Goal: Information Seeking & Learning: Learn about a topic

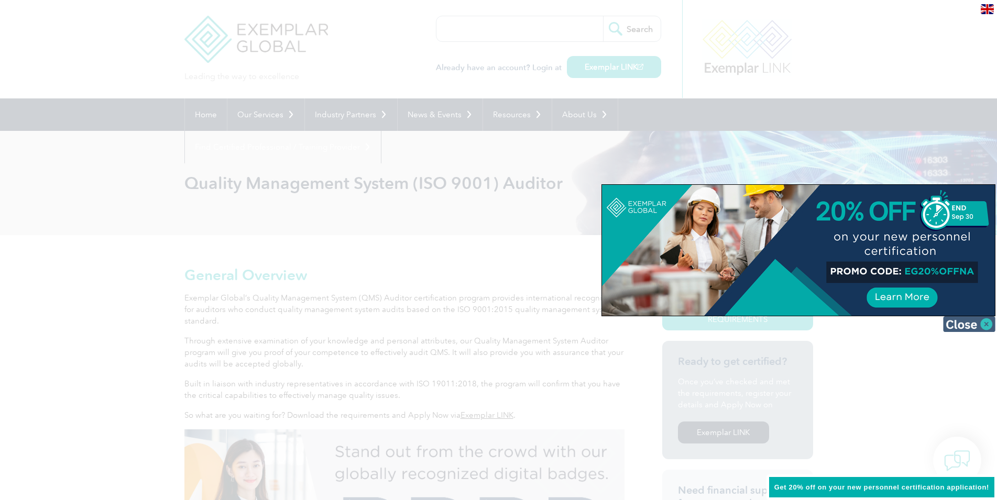
click at [962, 322] on img at bounding box center [969, 324] width 52 height 16
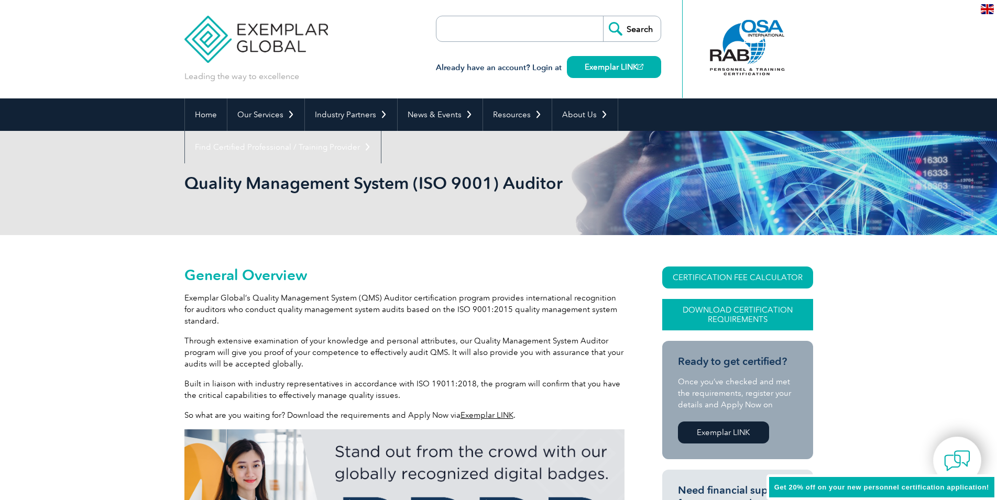
click at [763, 314] on link "Download Certification Requirements" at bounding box center [737, 314] width 151 height 31
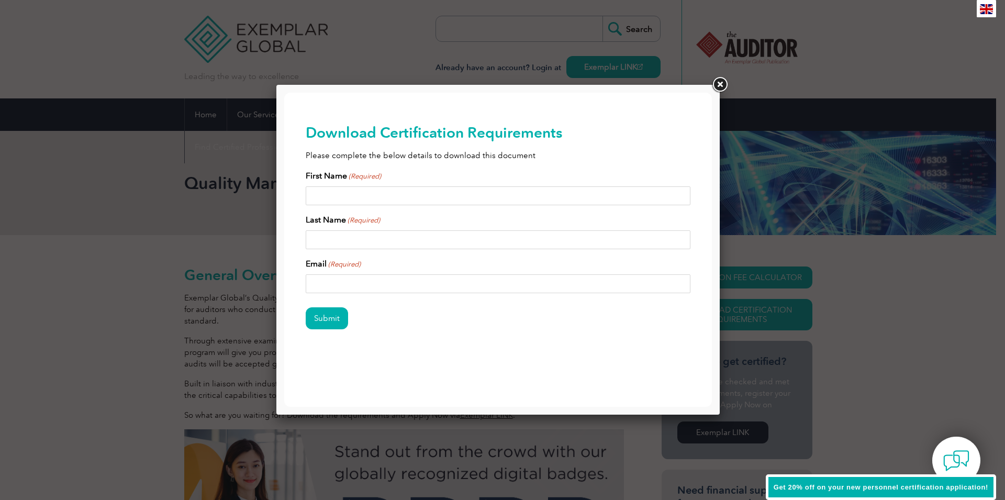
click at [714, 77] on link at bounding box center [720, 84] width 19 height 19
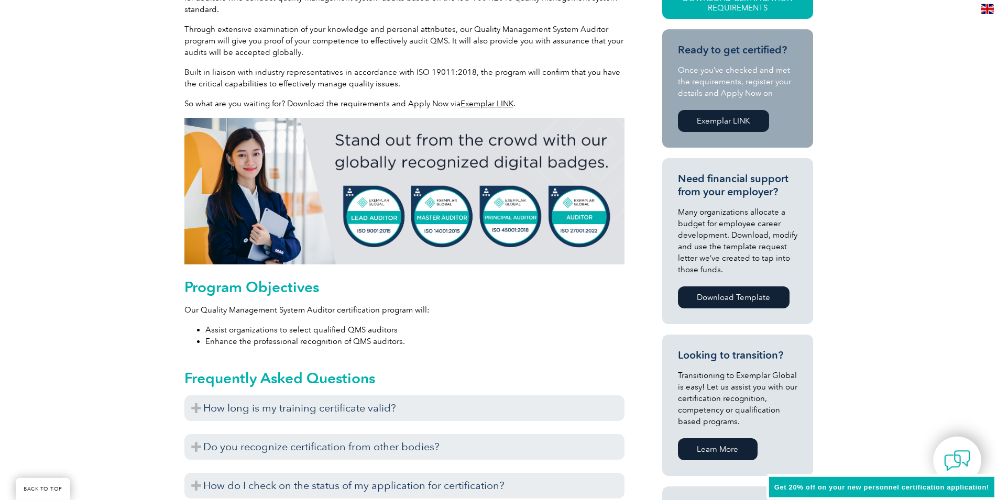
scroll to position [427, 0]
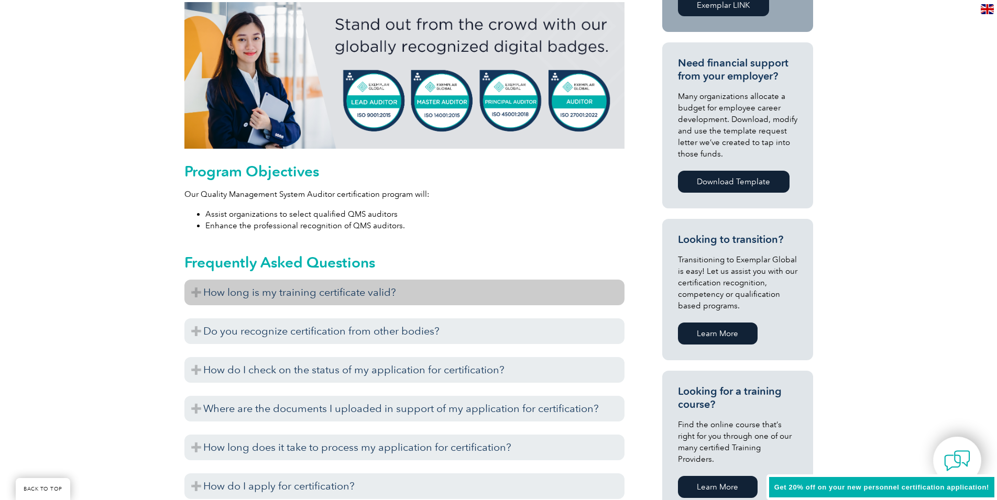
click at [354, 295] on h3 "How long is my training certificate valid?" at bounding box center [404, 293] width 440 height 26
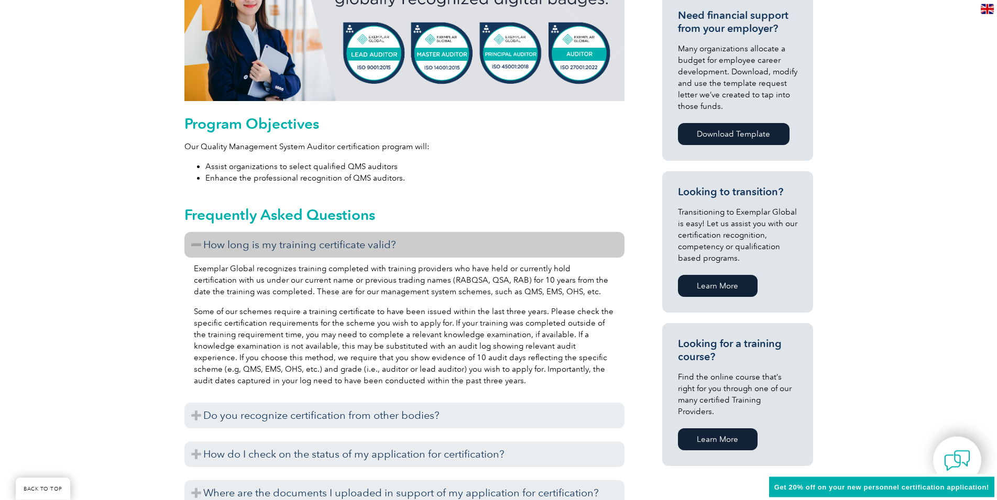
scroll to position [534, 0]
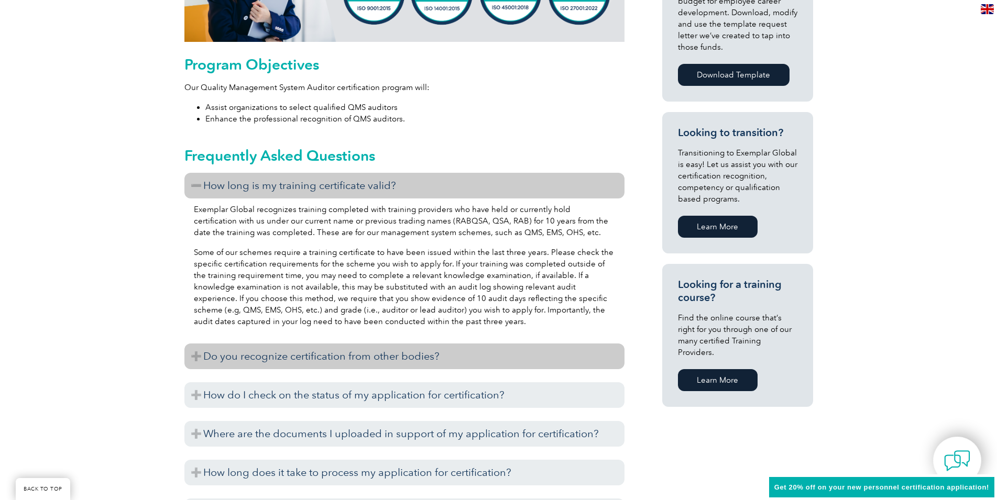
click at [242, 361] on h3 "Do you recognize certification from other bodies?" at bounding box center [404, 357] width 440 height 26
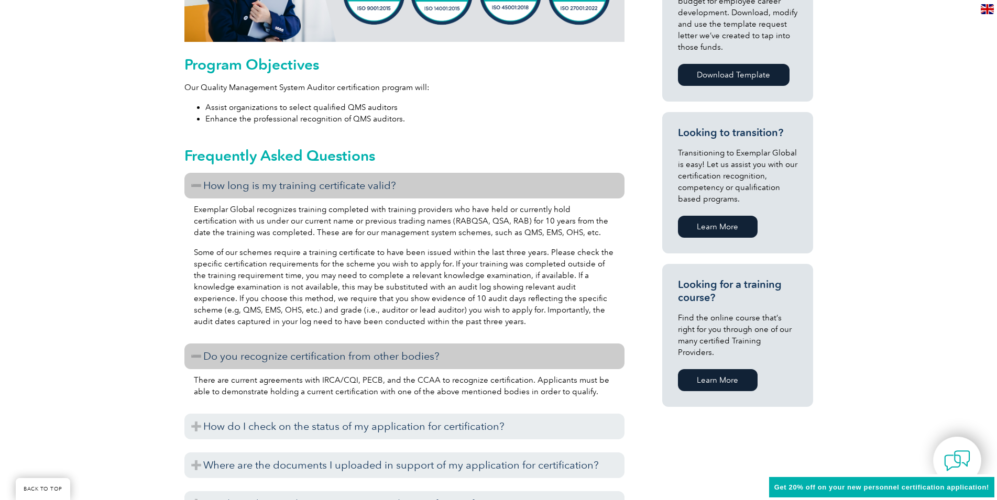
click at [242, 351] on h3 "Do you recognize certification from other bodies?" at bounding box center [404, 357] width 440 height 26
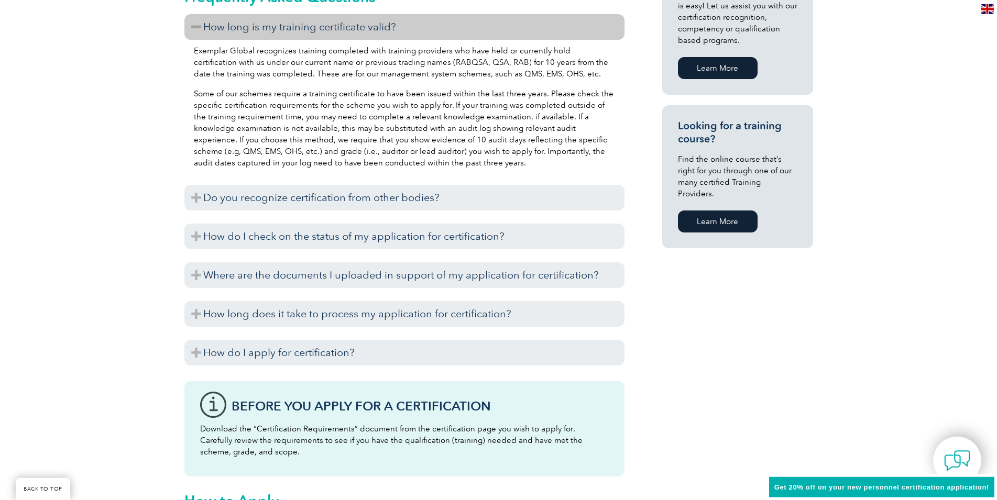
scroll to position [694, 0]
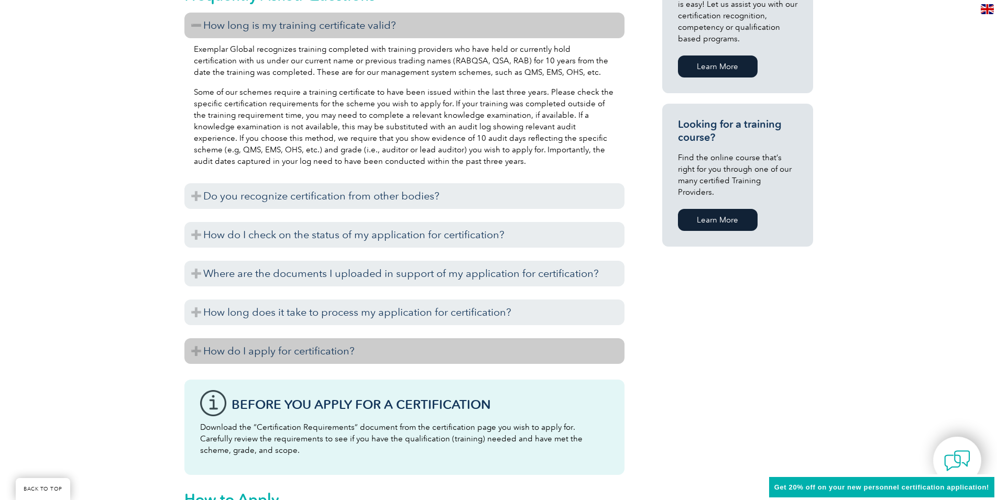
click at [295, 348] on h3 "How do I apply for certification?" at bounding box center [404, 351] width 440 height 26
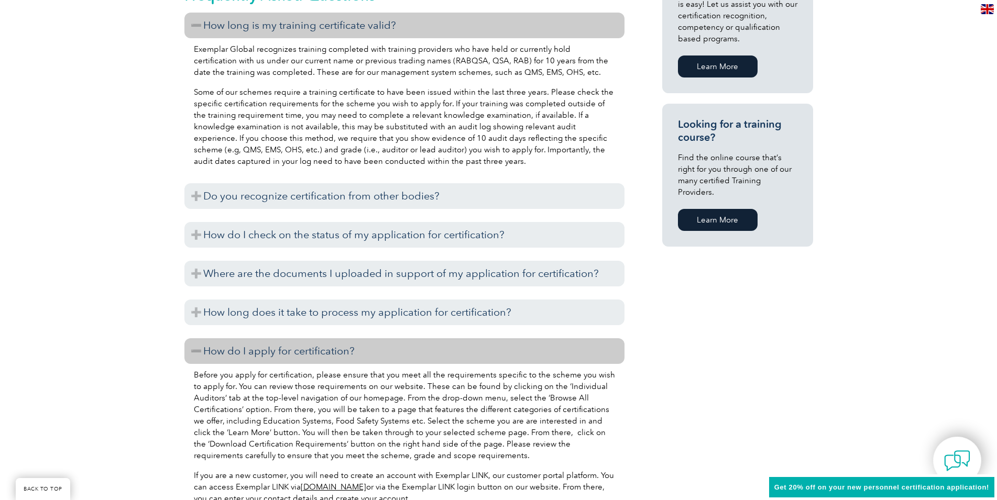
click at [283, 347] on h3 "How do I apply for certification?" at bounding box center [404, 351] width 440 height 26
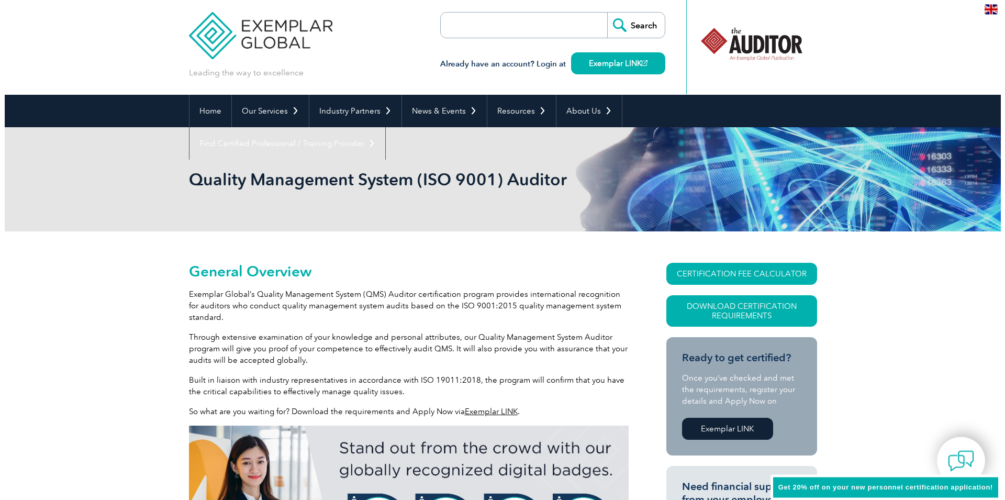
scroll to position [0, 0]
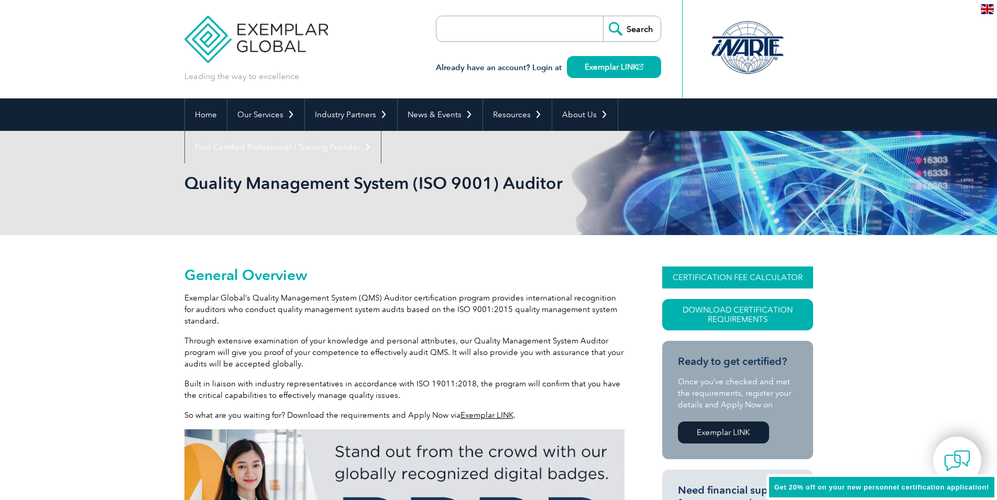
click at [734, 276] on link "CERTIFICATION FEE CALCULATOR" at bounding box center [737, 278] width 151 height 22
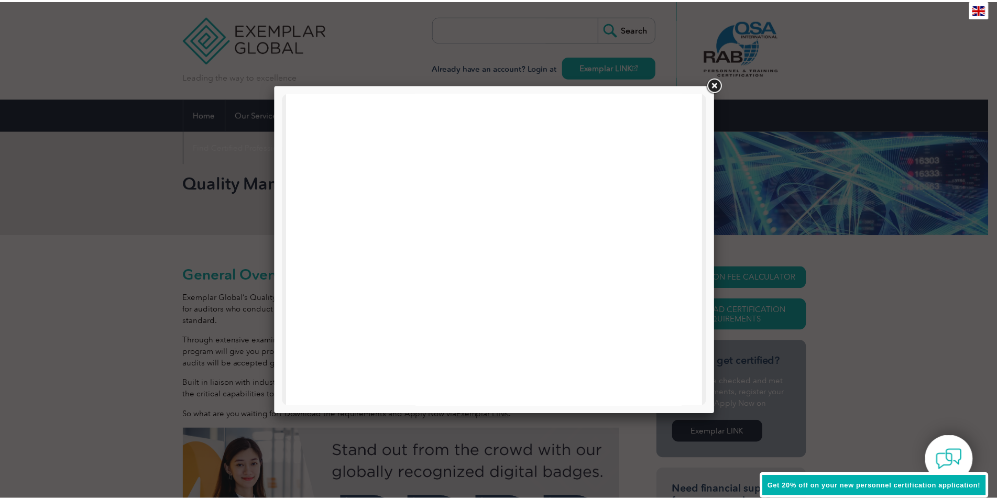
scroll to position [500, 0]
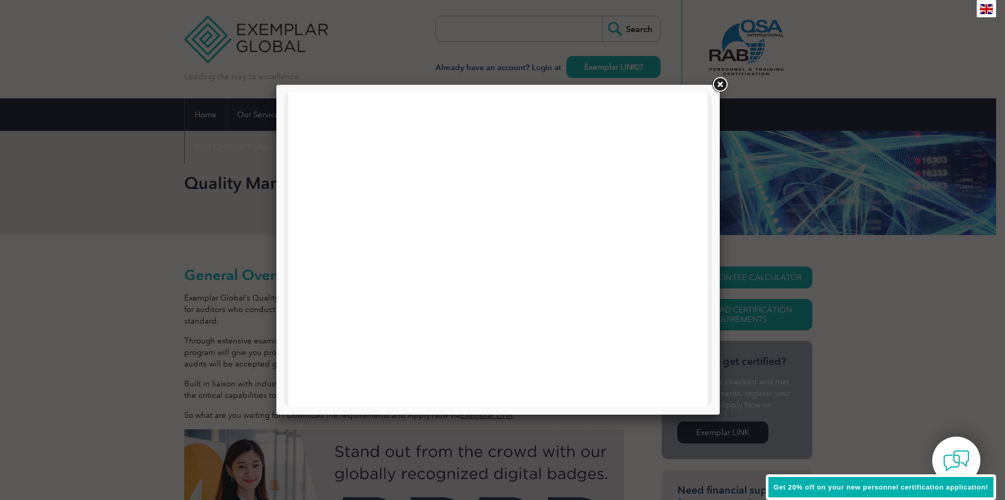
click at [722, 84] on link at bounding box center [720, 84] width 19 height 19
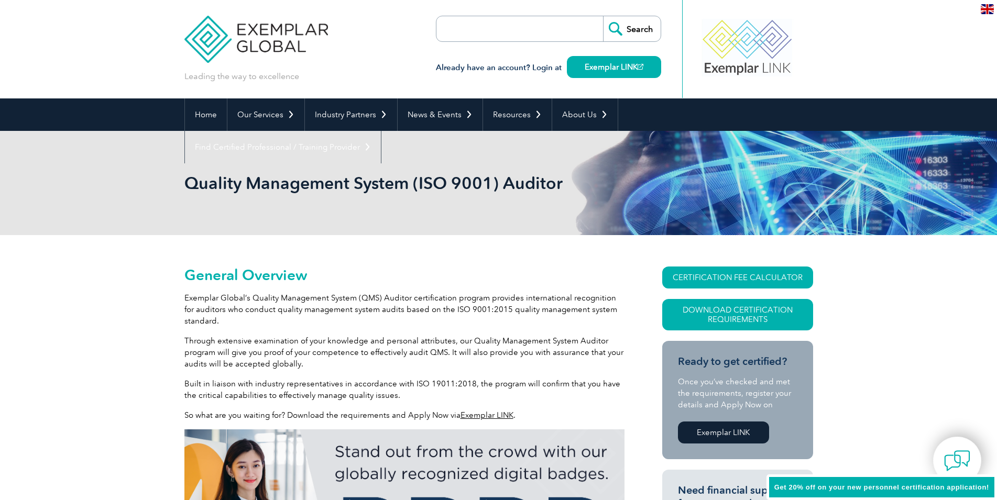
drag, startPoint x: 409, startPoint y: 382, endPoint x: 468, endPoint y: 384, distance: 58.7
click at [468, 384] on p "Built in liaison with industry representatives in accordance with ISO 19011:201…" at bounding box center [404, 389] width 440 height 23
